Goal: Task Accomplishment & Management: Use online tool/utility

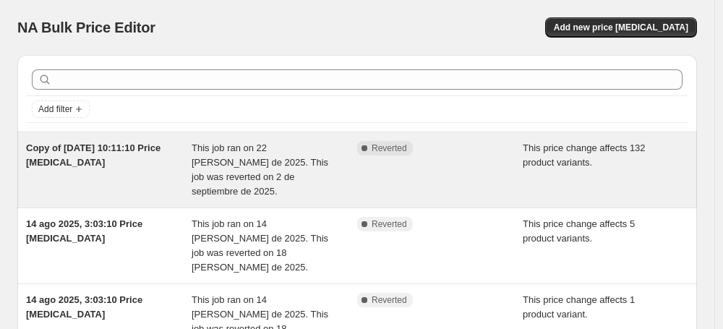
click at [186, 163] on div "Copy of [DATE] 10:11:10 Price [MEDICAL_DATA]" at bounding box center [109, 170] width 166 height 58
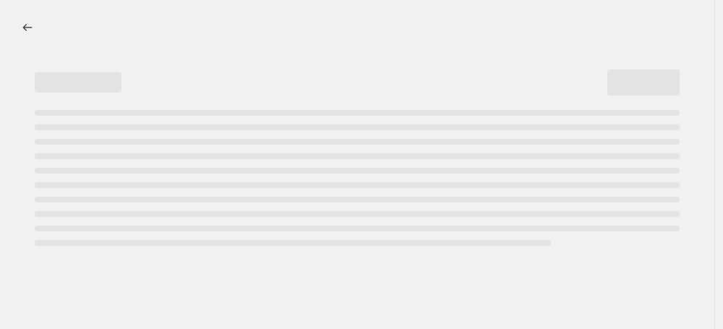
select select "ecap"
select select "no_change"
select select "collection"
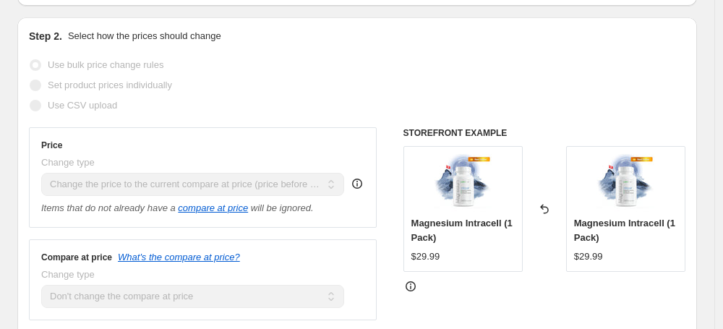
scroll to position [261, 0]
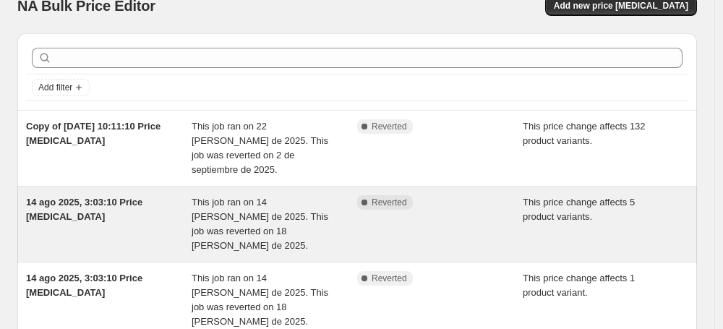
scroll to position [22, 0]
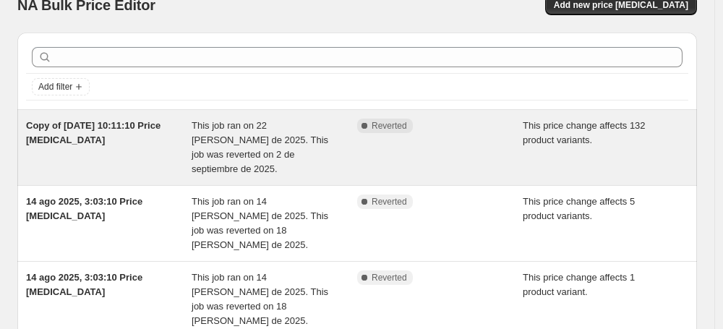
click at [153, 148] on div "Copy of [DATE] 10:11:10 Price [MEDICAL_DATA]" at bounding box center [109, 148] width 166 height 58
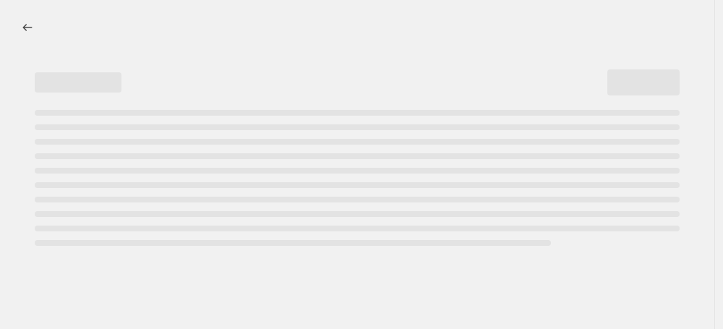
select select "ecap"
select select "no_change"
select select "collection"
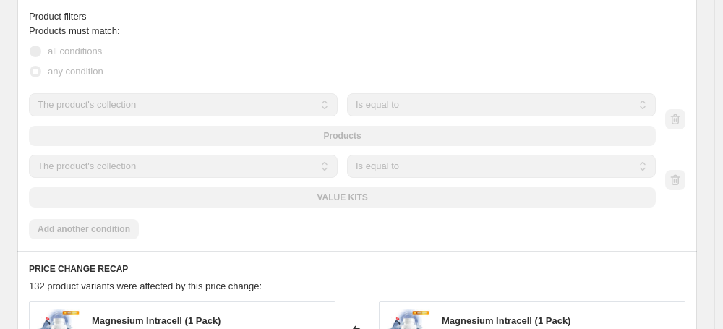
scroll to position [832, 0]
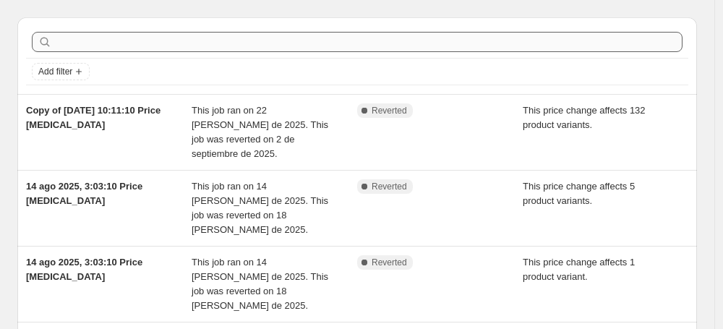
scroll to position [29, 0]
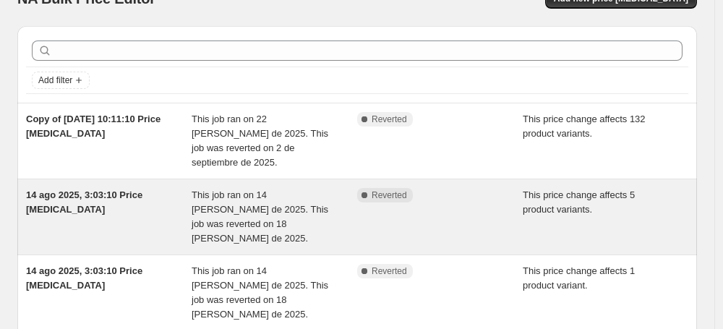
click at [148, 223] on div "14 ago 2025, 3:03:10 Price [MEDICAL_DATA] This job ran on 14 [PERSON_NAME] de 2…" at bounding box center [357, 216] width 680 height 75
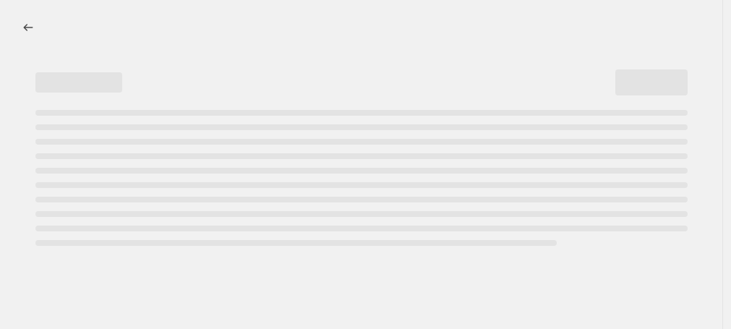
select select "ecap"
select select "no_change"
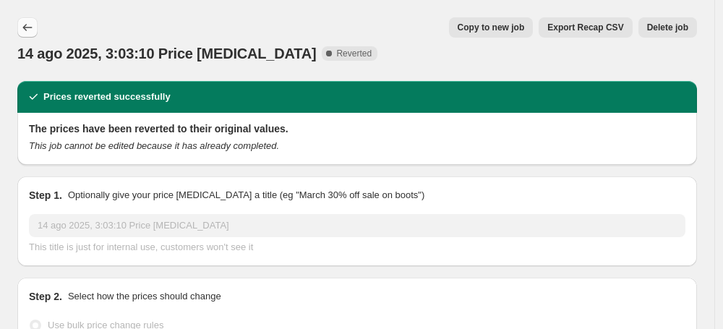
click at [27, 25] on icon "Price change jobs" at bounding box center [27, 27] width 14 height 14
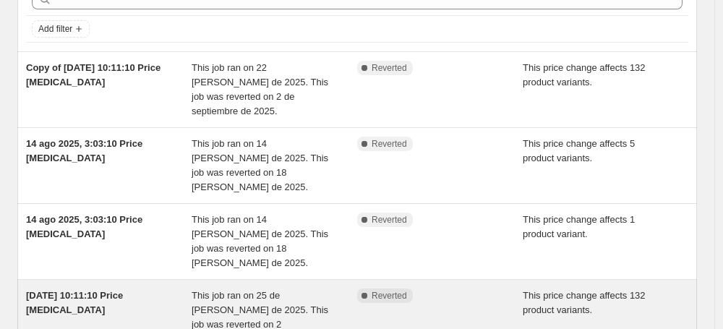
scroll to position [98, 0]
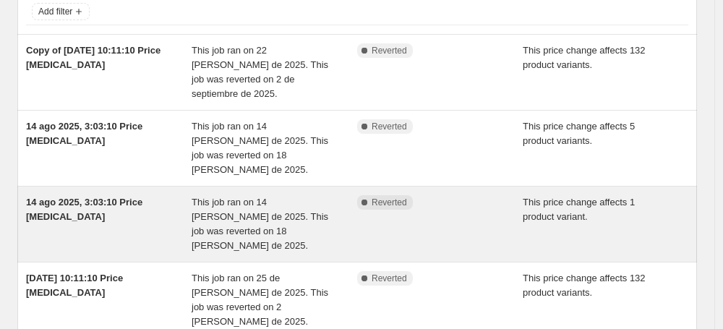
click at [278, 199] on span "This job ran on 14 [PERSON_NAME] de 2025. This job was reverted on 18 [PERSON_N…" at bounding box center [260, 224] width 137 height 54
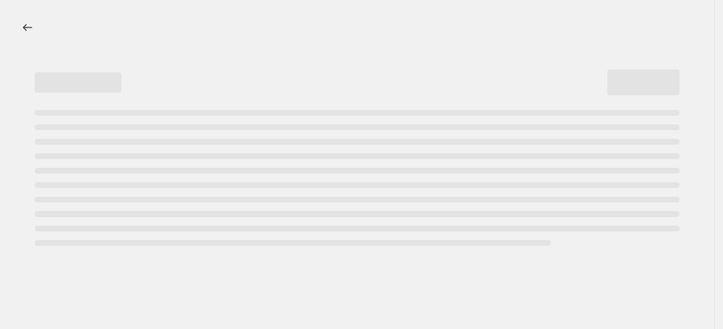
select select "ecap"
select select "no_change"
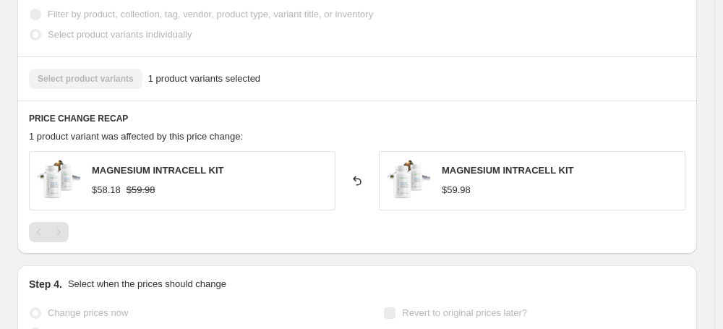
scroll to position [561, 0]
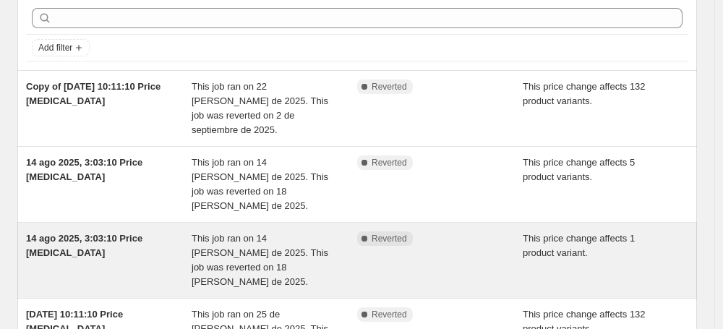
scroll to position [73, 0]
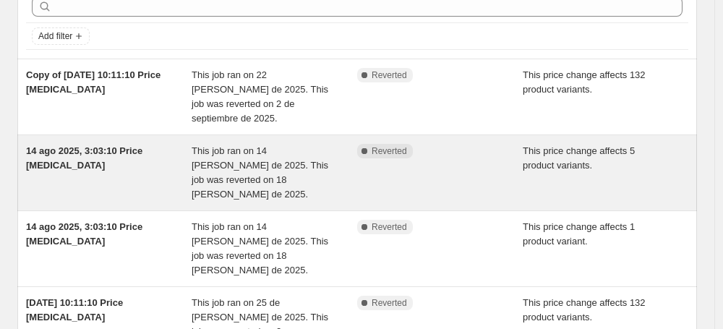
click at [289, 146] on span "This job ran on 14 [PERSON_NAME] de 2025. This job was reverted on 18 [PERSON_N…" at bounding box center [260, 172] width 137 height 54
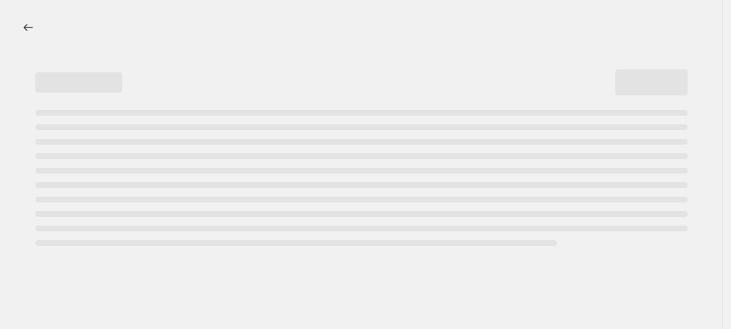
select select "ecap"
select select "no_change"
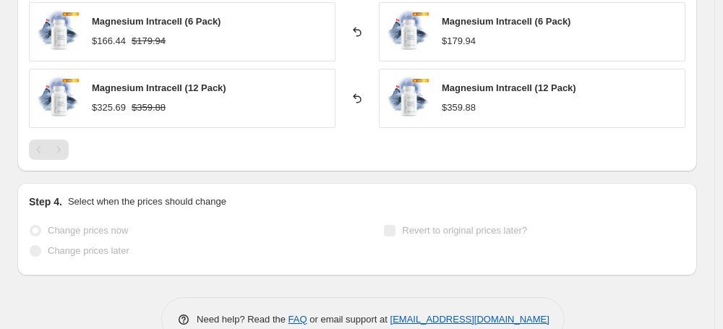
scroll to position [1073, 0]
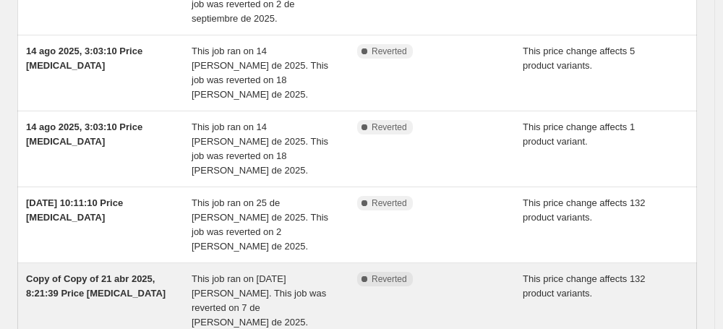
scroll to position [302, 0]
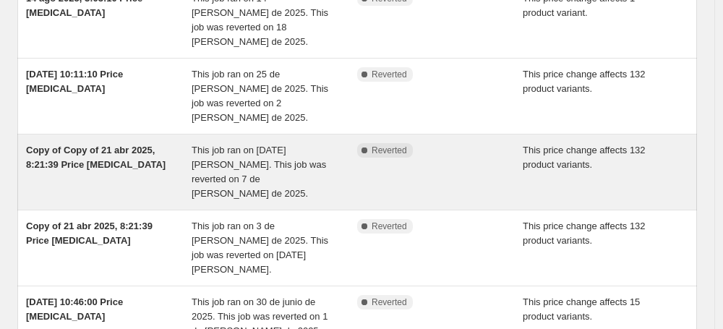
click at [319, 143] on div "This job ran on 4 de julio de 2025. This job was reverted on 7 de julio de 2025." at bounding box center [275, 172] width 166 height 58
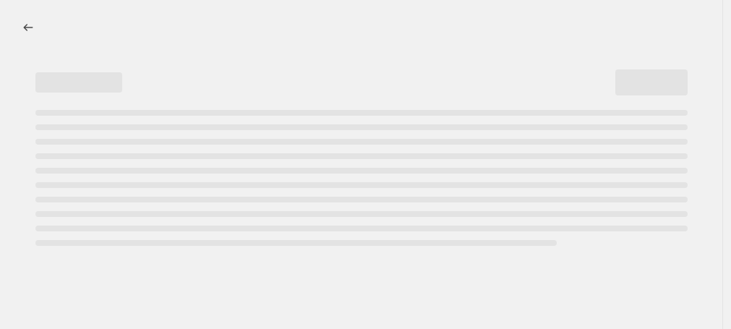
select select "ecap"
select select "no_change"
select select "collection"
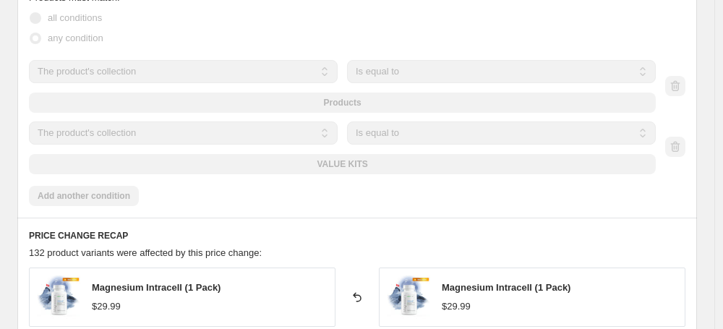
scroll to position [806, 0]
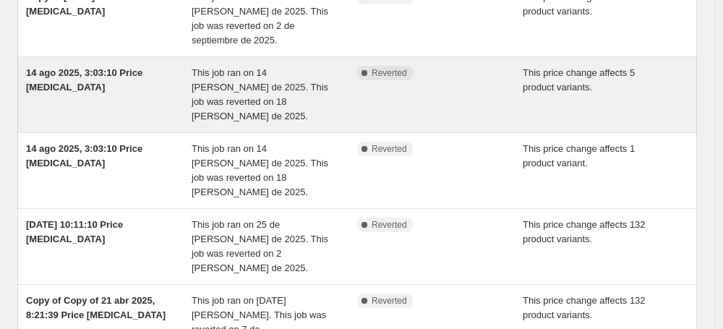
scroll to position [334, 0]
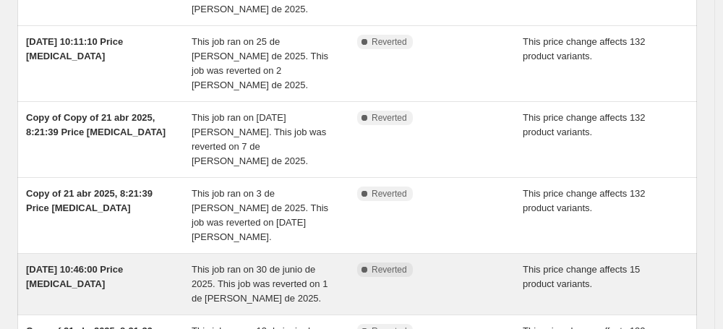
click at [332, 263] on div "This job ran on 30 de junio de 2025. This job was reverted on 1 de julio de 202…" at bounding box center [275, 284] width 166 height 43
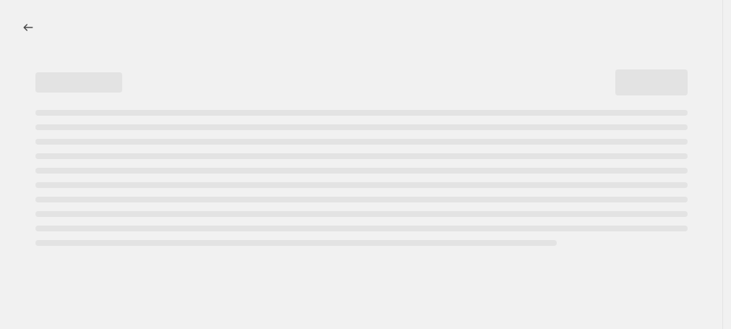
select select "ecap"
select select "no_change"
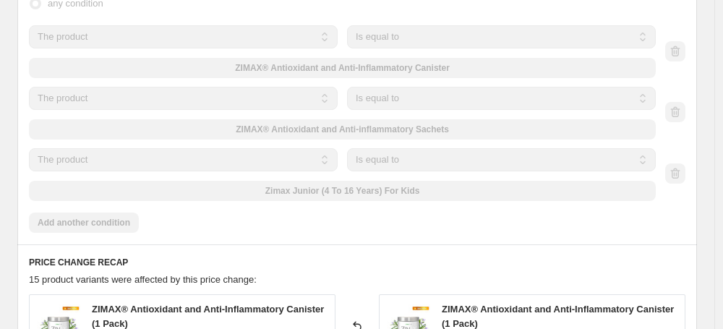
scroll to position [830, 0]
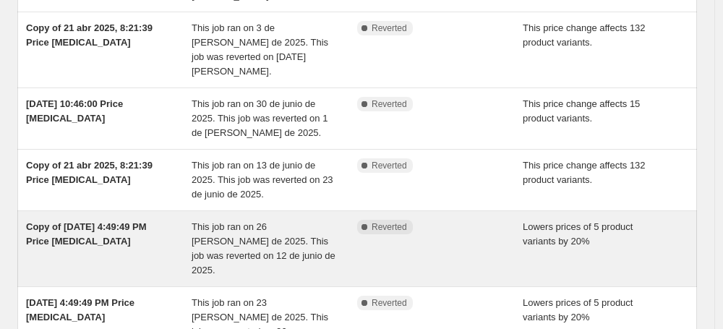
scroll to position [560, 0]
